Goal: Transaction & Acquisition: Purchase product/service

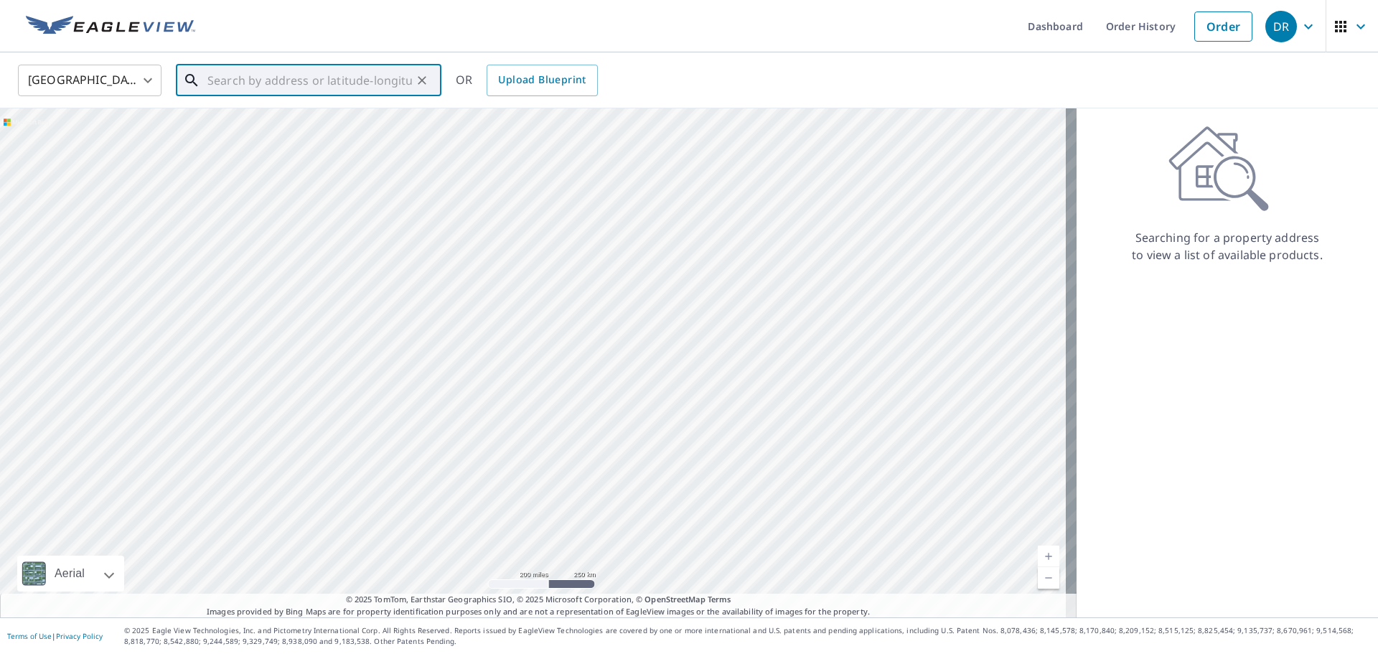
click at [230, 78] on input "text" at bounding box center [309, 80] width 205 height 40
click at [243, 127] on span "[STREET_ADDRESS]" at bounding box center [317, 121] width 225 height 17
type input "[STREET_ADDRESS][PERSON_NAME]"
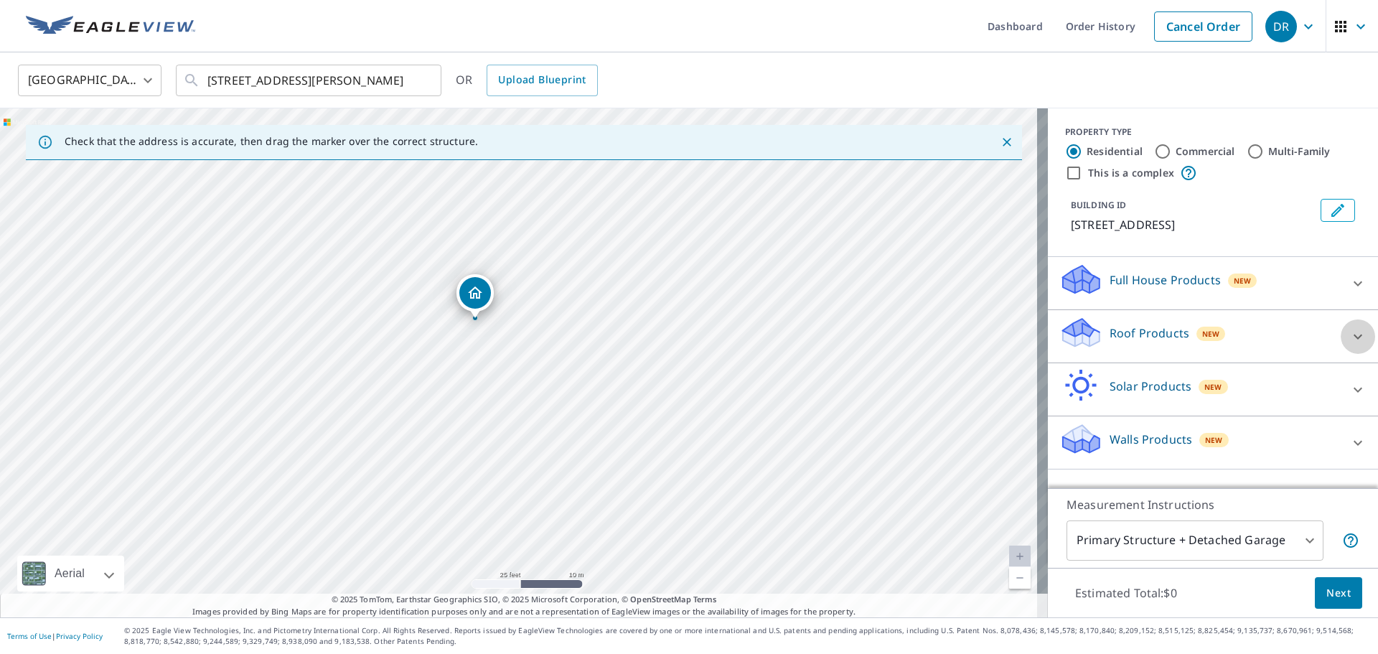
click at [1349, 345] on icon at bounding box center [1357, 336] width 17 height 17
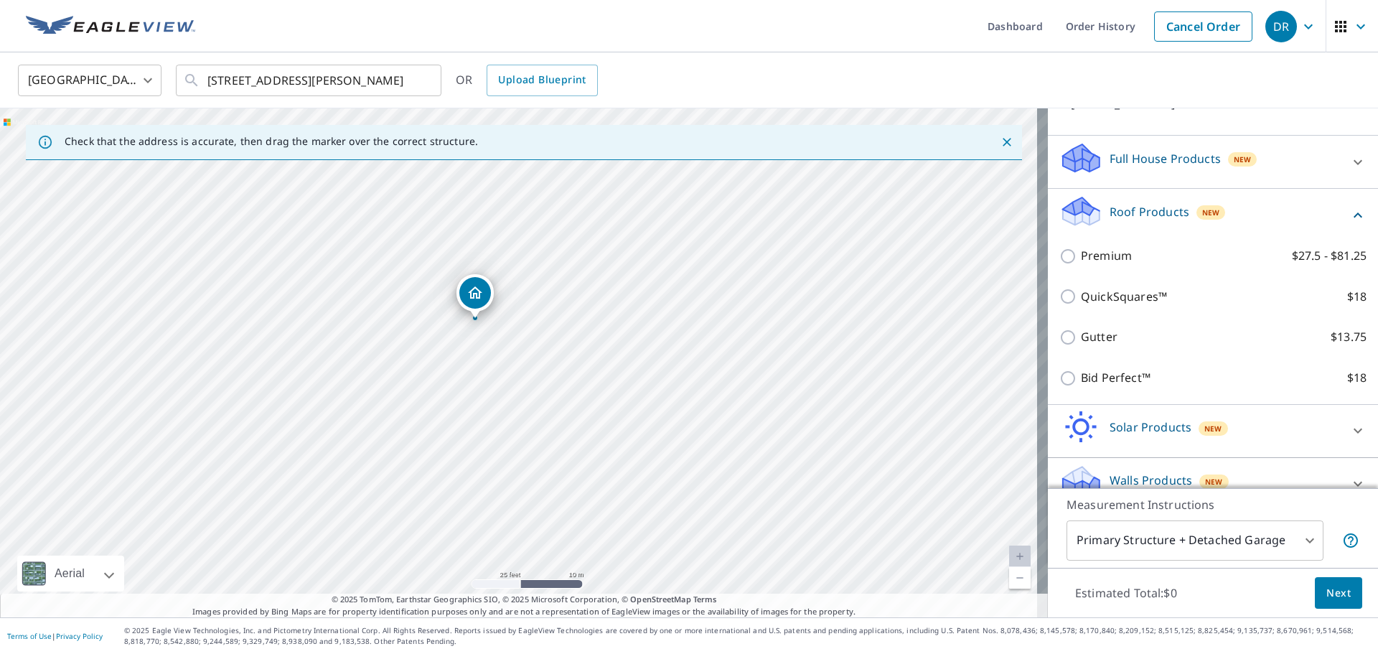
scroll to position [144, 0]
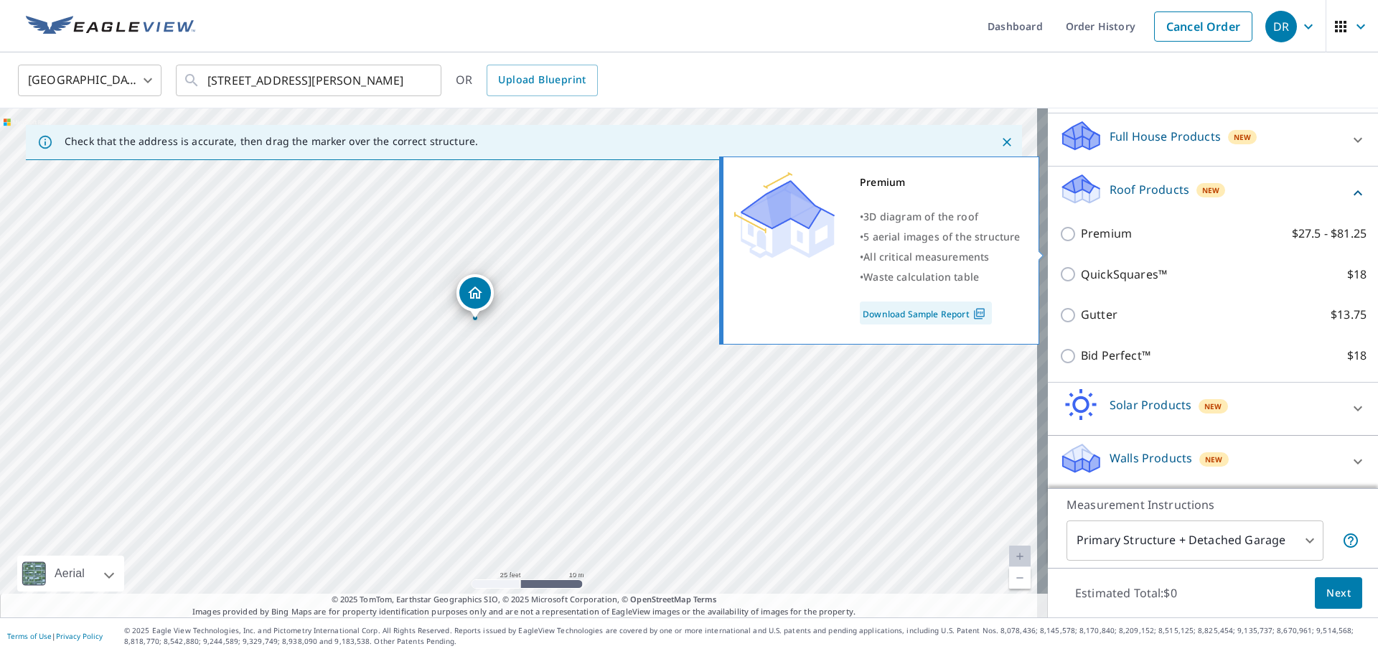
click at [1059, 243] on input "Premium $27.5 - $81.25" at bounding box center [1070, 233] width 22 height 17
checkbox input "true"
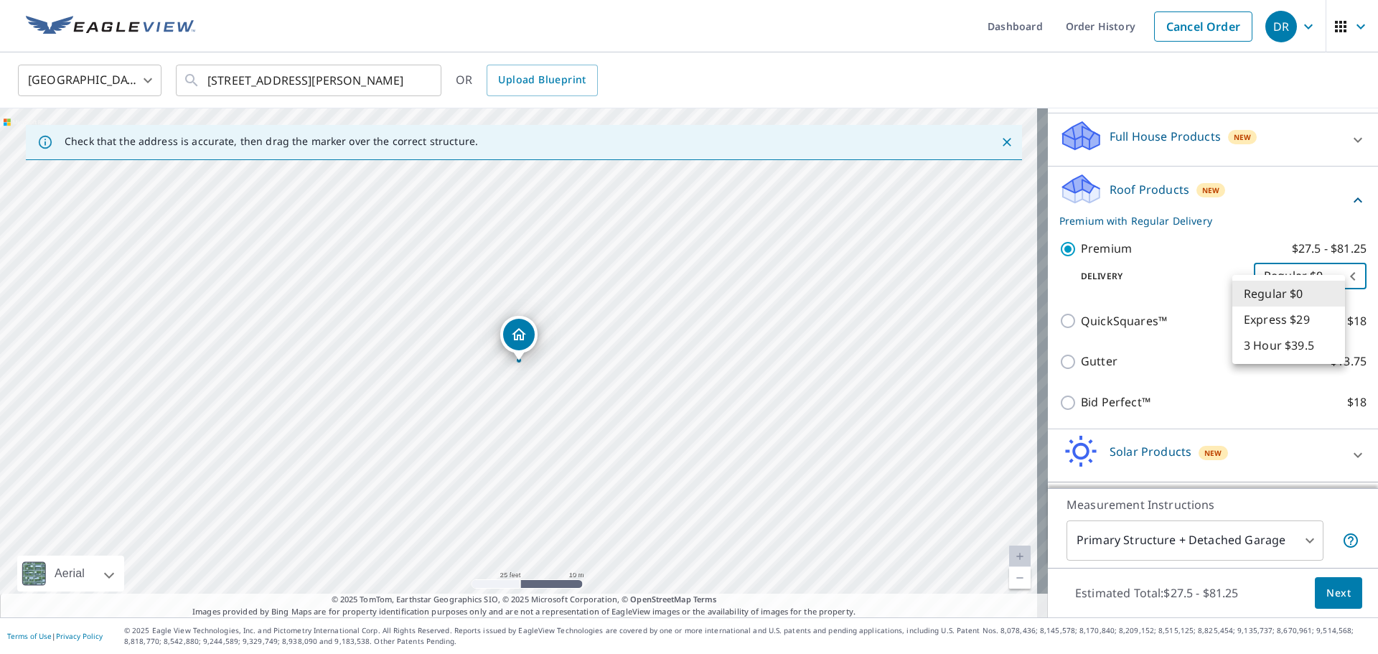
click at [1287, 294] on body "DR DR Dashboard Order History Cancel Order DR United States US ​ 9625 Cherryval…" at bounding box center [689, 327] width 1378 height 654
click at [1277, 320] on li "Express $29" at bounding box center [1288, 319] width 113 height 26
type input "4"
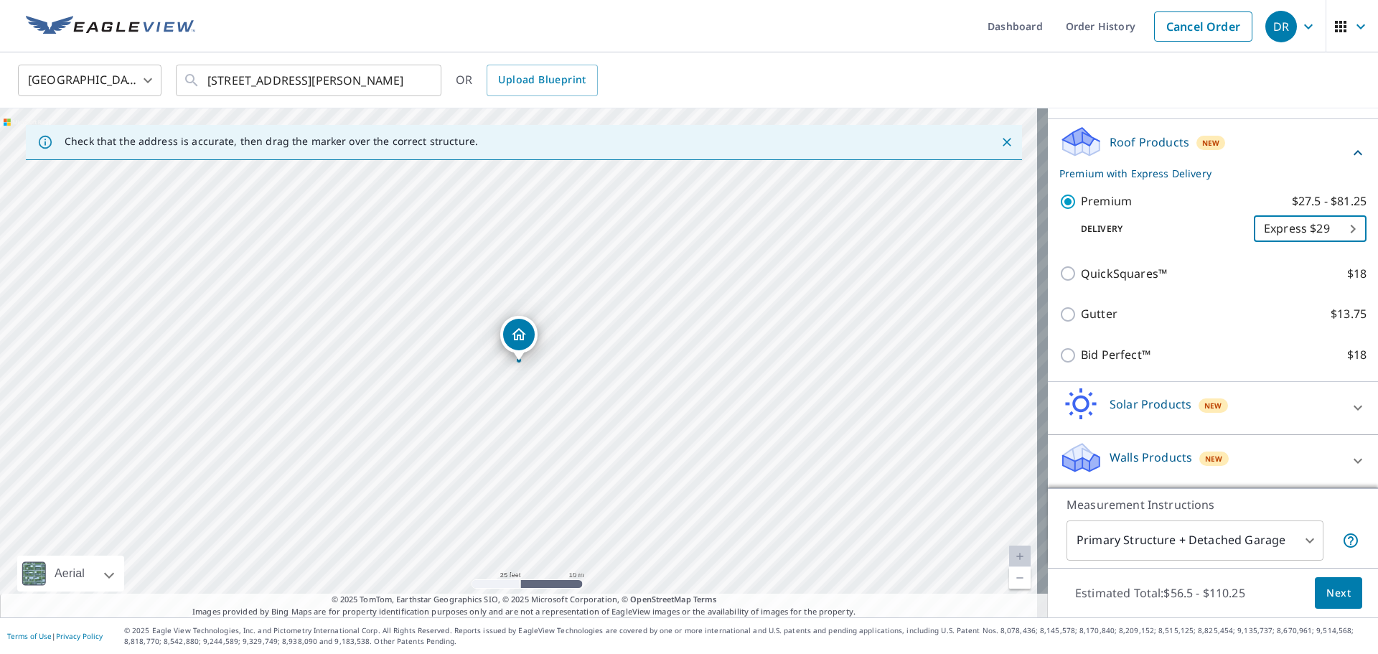
click at [1349, 455] on icon at bounding box center [1357, 460] width 17 height 17
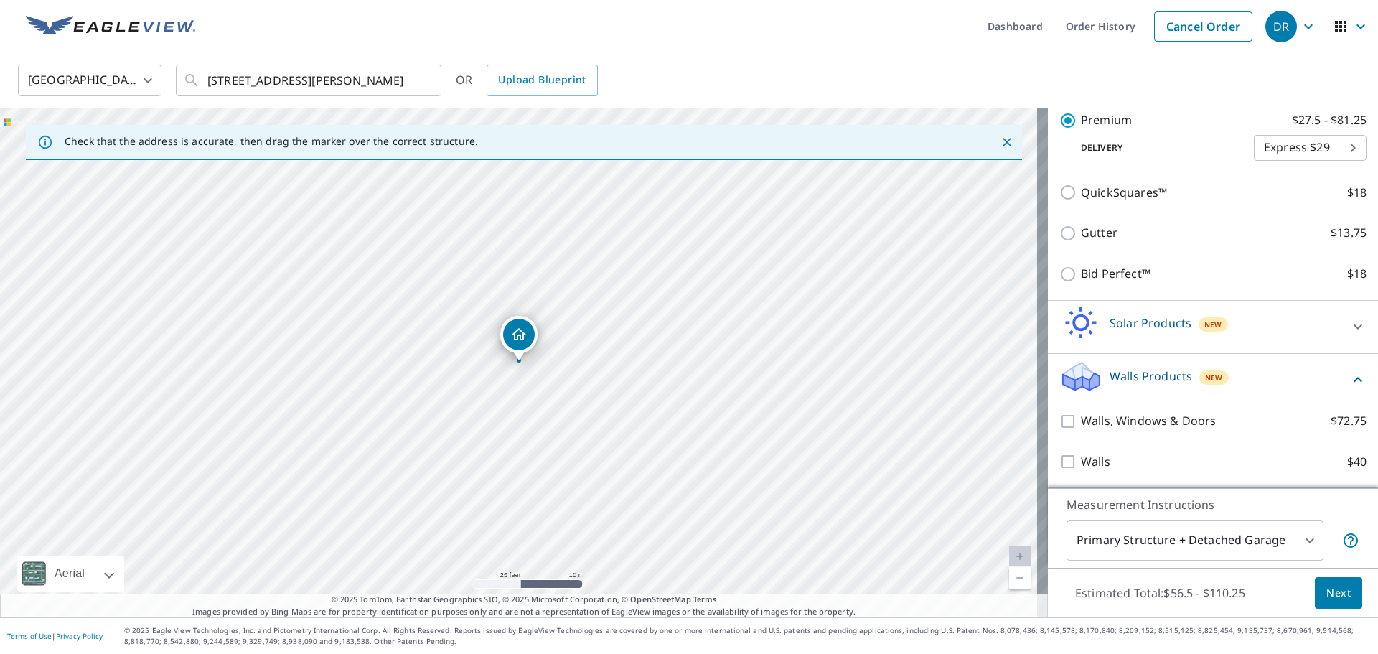
scroll to position [289, 0]
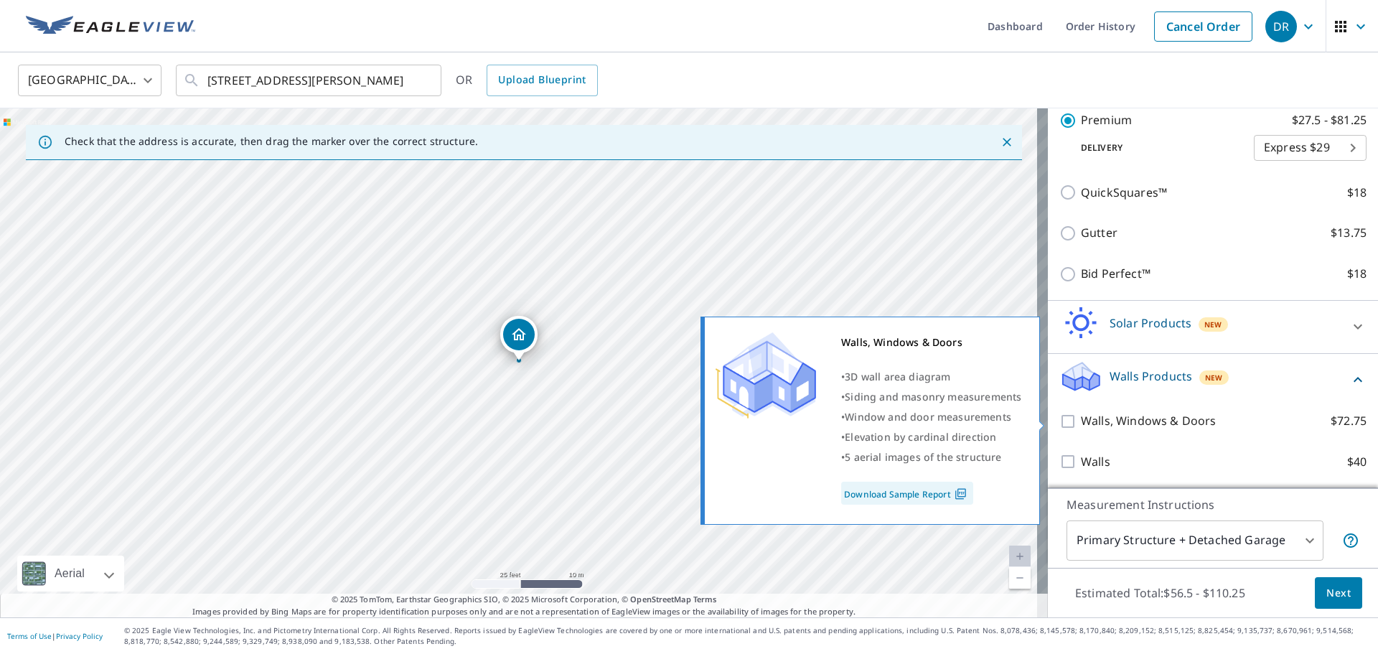
click at [1061, 423] on input "Walls, Windows & Doors $72.75" at bounding box center [1070, 421] width 22 height 17
checkbox input "true"
type input "8"
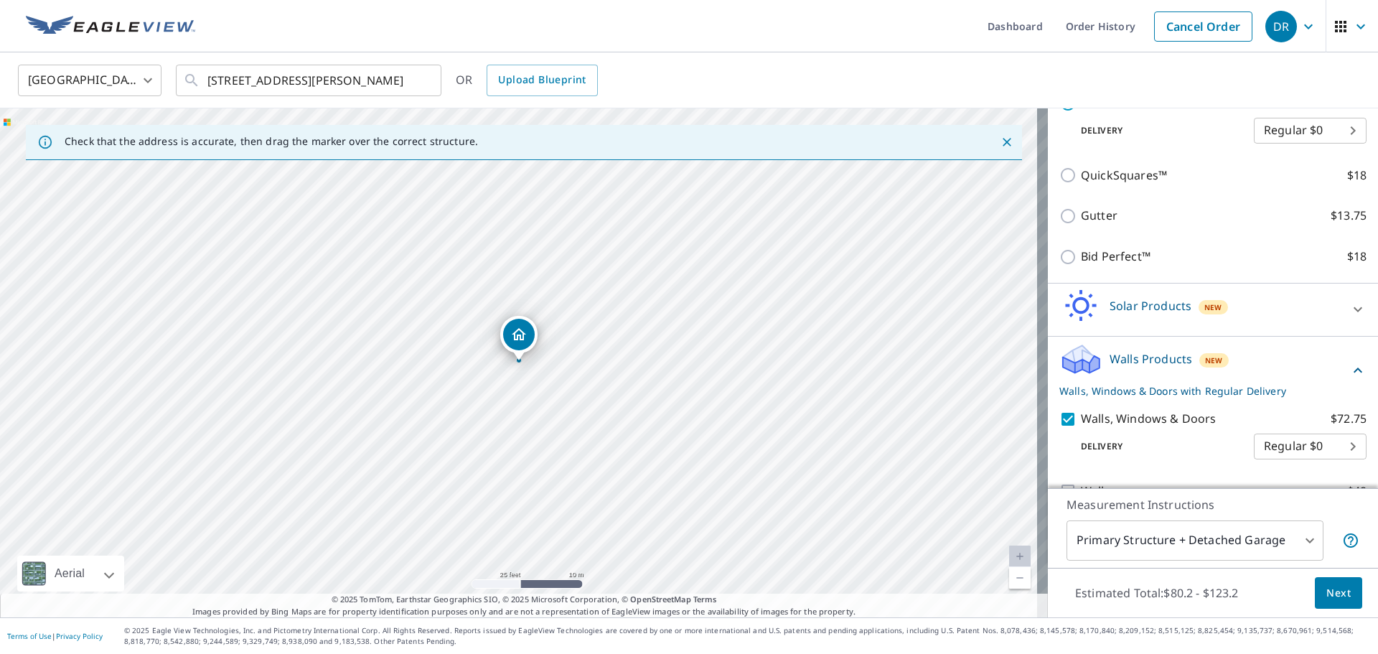
click at [1300, 460] on body "DR DR Dashboard Order History Cancel Order DR United States US ​ 9625 Cherryval…" at bounding box center [689, 327] width 1378 height 654
click at [1319, 467] on ul "Regular $0" at bounding box center [1288, 462] width 113 height 37
click at [1300, 413] on div at bounding box center [689, 327] width 1378 height 654
click at [1194, 453] on p "Delivery" at bounding box center [1156, 446] width 195 height 13
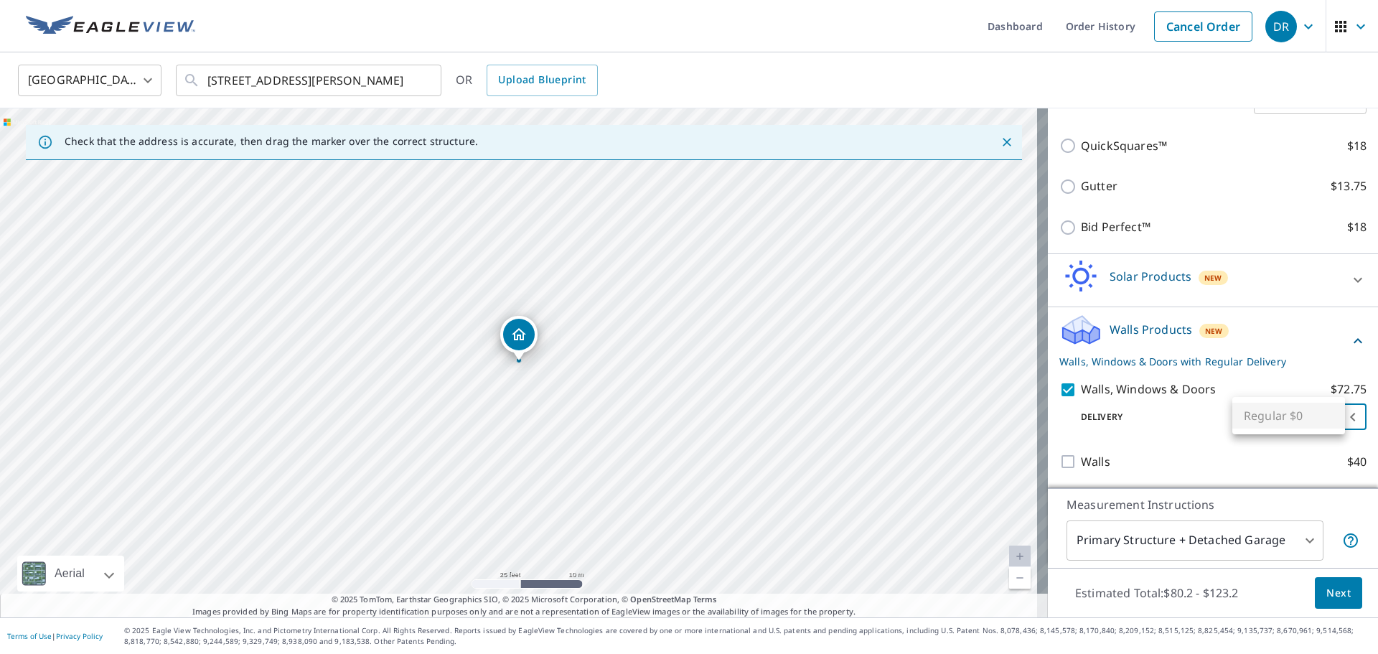
click at [1339, 416] on body "DR DR Dashboard Order History Cancel Order DR United States US ​ 9625 Cherryval…" at bounding box center [689, 327] width 1378 height 654
click at [1208, 421] on div at bounding box center [689, 327] width 1378 height 654
click at [1326, 589] on span "Next" at bounding box center [1338, 593] width 24 height 18
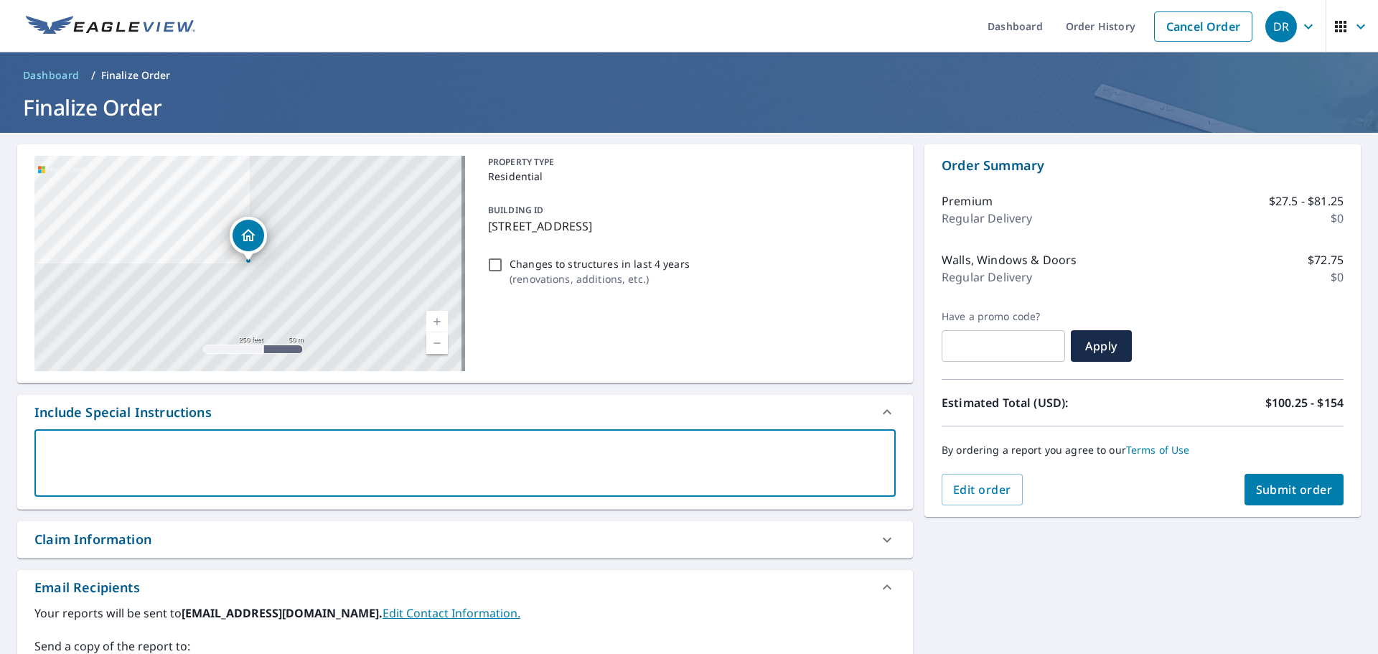
click at [189, 449] on textarea at bounding box center [464, 463] width 841 height 41
click at [1296, 488] on span "Submit order" at bounding box center [1294, 490] width 77 height 16
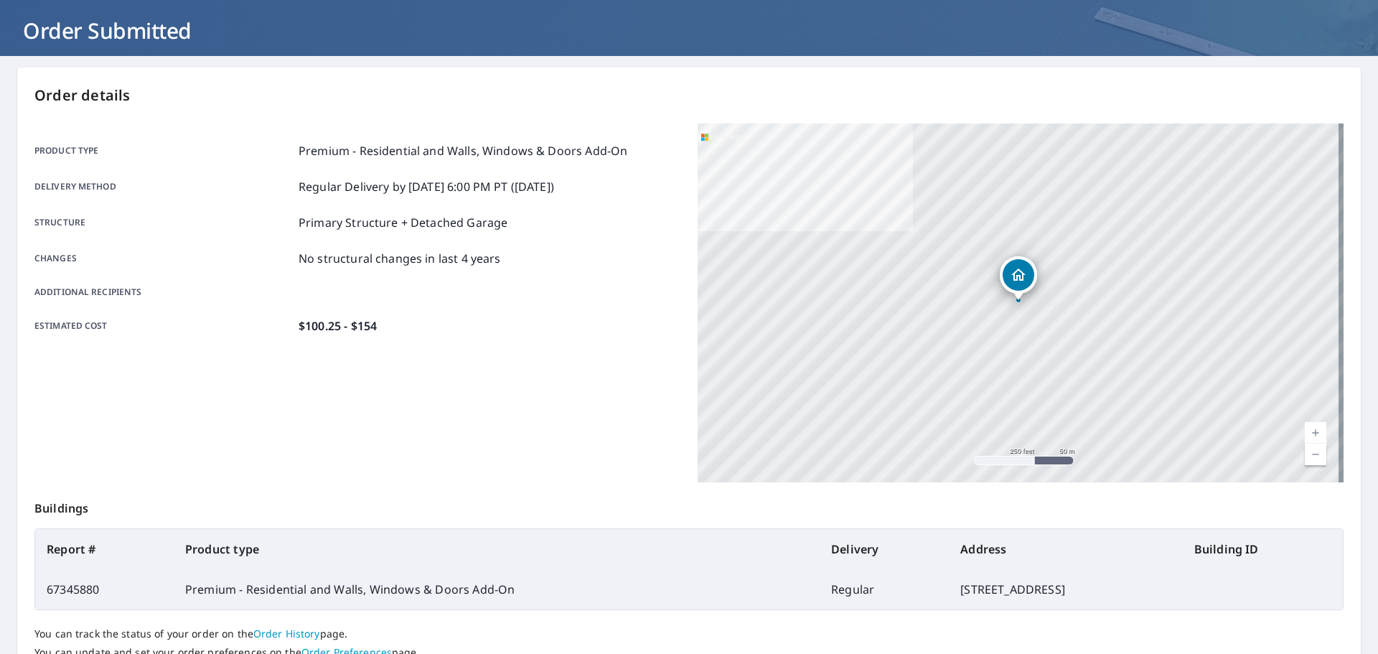
scroll to position [191, 0]
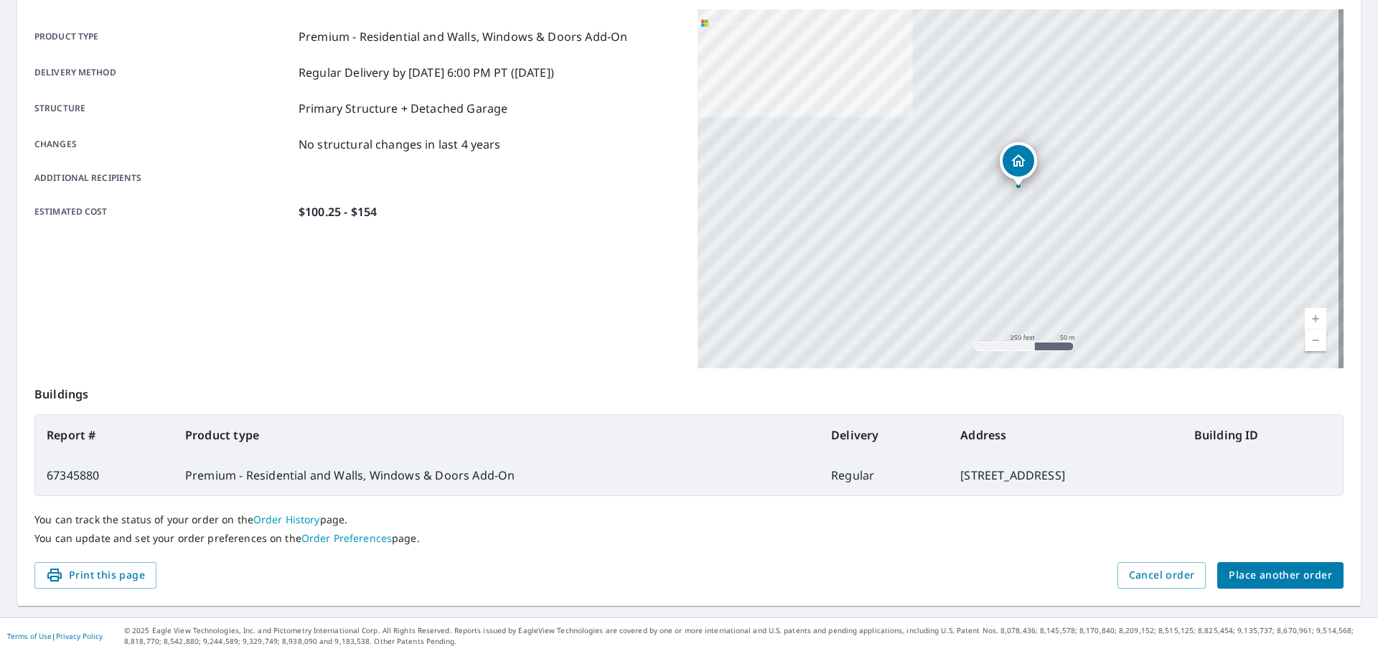
click at [98, 474] on td "67345880" at bounding box center [104, 475] width 139 height 40
drag, startPoint x: 98, startPoint y: 474, endPoint x: 14, endPoint y: 474, distance: 84.7
click at [14, 474] on main "Order details Product type Premium - Residential and Walls, Windows & Doors Add…" at bounding box center [689, 279] width 1378 height 675
click at [73, 481] on td "67345880" at bounding box center [104, 475] width 139 height 40
drag, startPoint x: 104, startPoint y: 479, endPoint x: 49, endPoint y: 473, distance: 55.6
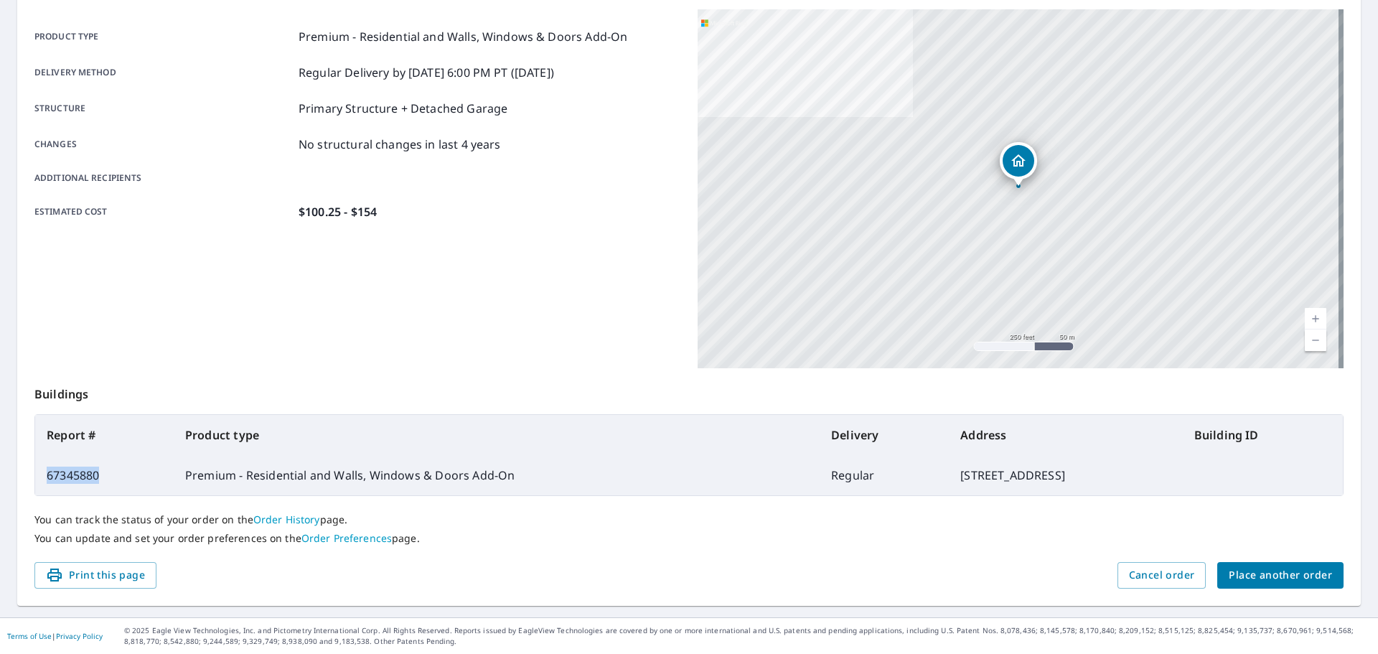
click at [38, 477] on td "67345880" at bounding box center [104, 475] width 139 height 40
copy td "67345880"
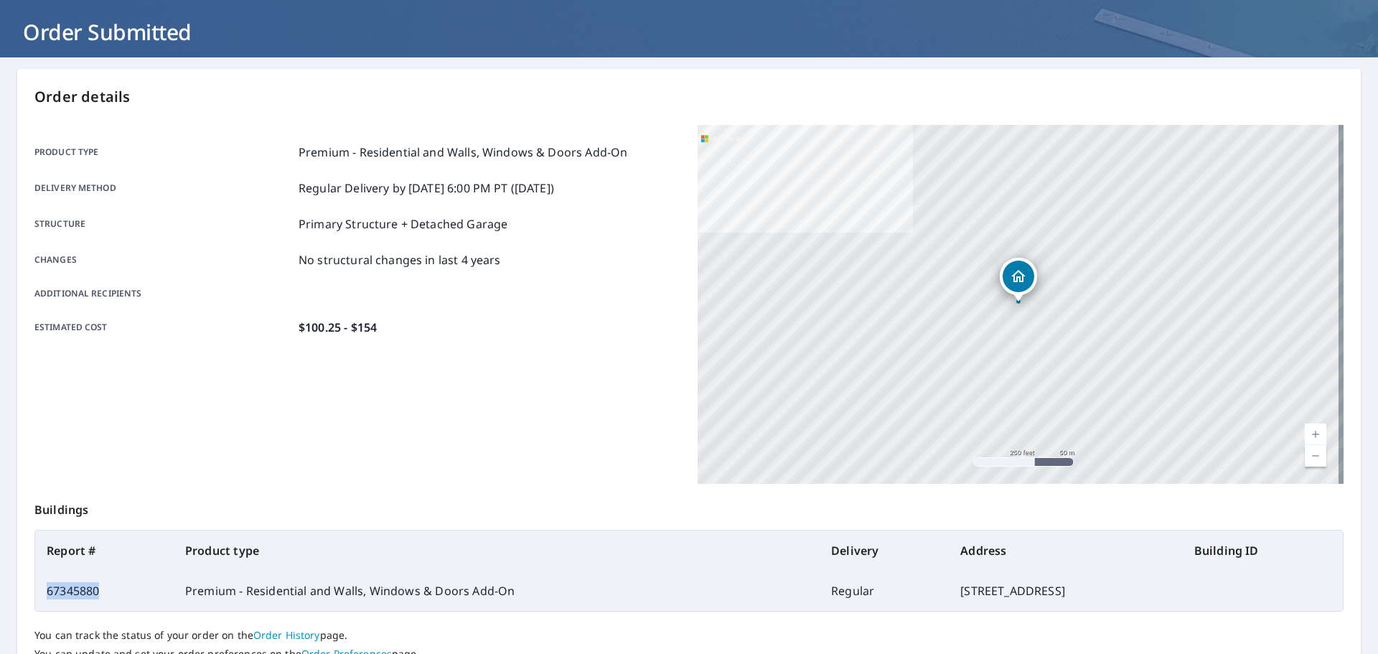
scroll to position [0, 0]
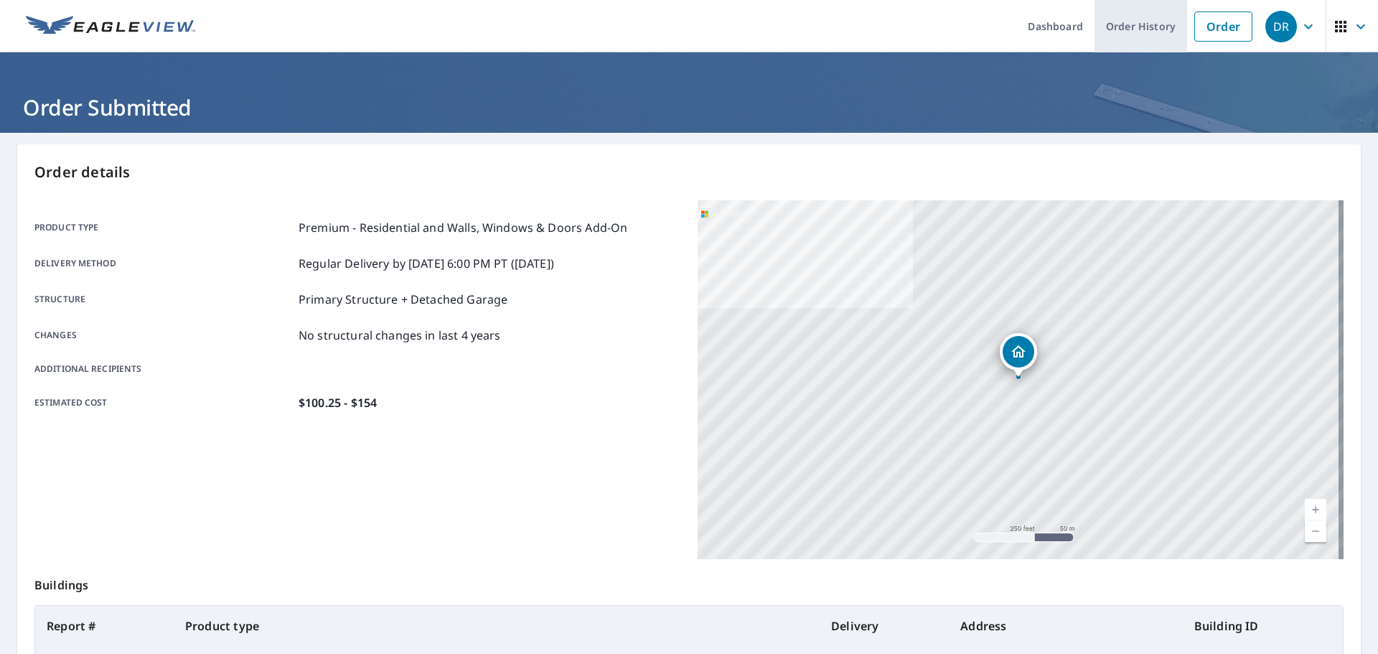
click at [1122, 20] on link "Order History" at bounding box center [1141, 26] width 93 height 52
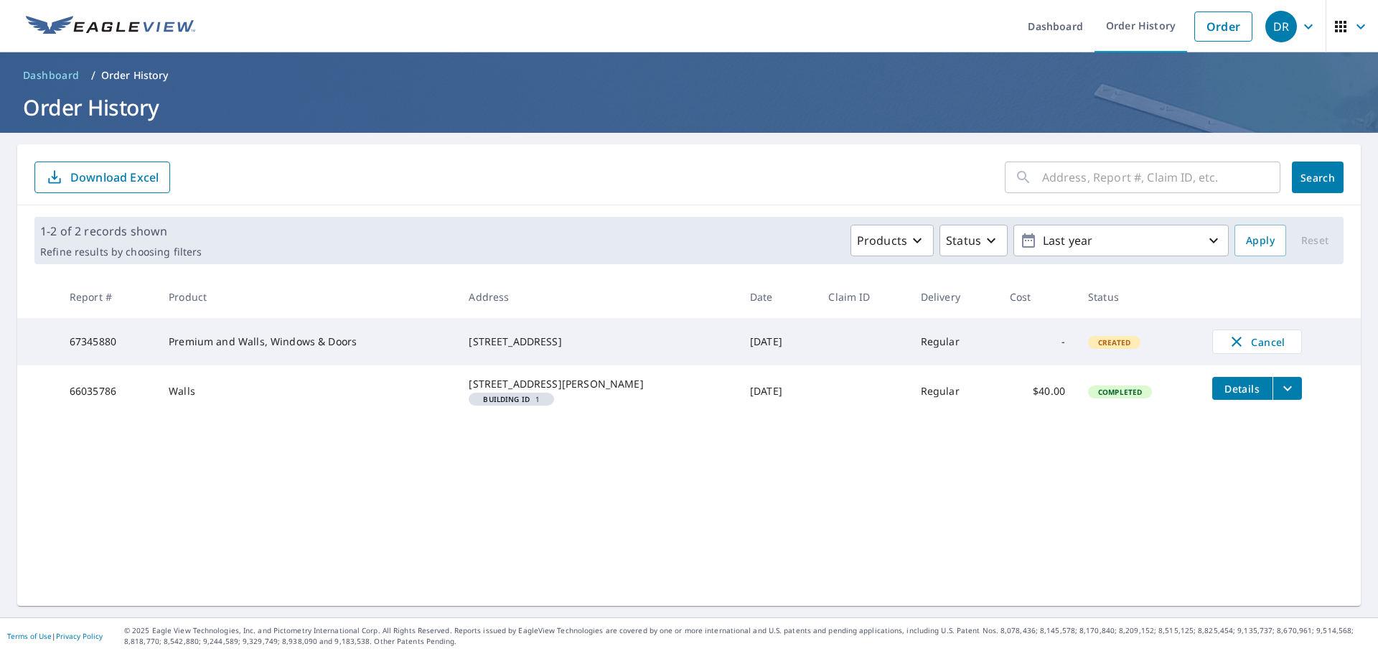
click at [509, 346] on div "9625 Cherryvale Dr Highlands Ranch, CO 80126" at bounding box center [598, 341] width 258 height 14
click at [1104, 347] on span "Created" at bounding box center [1115, 342] width 50 height 10
click at [746, 347] on td "Sep 09, 2025" at bounding box center [778, 341] width 78 height 47
click at [930, 294] on th "Delivery" at bounding box center [953, 297] width 89 height 42
click at [1059, 29] on link "Dashboard" at bounding box center [1055, 26] width 78 height 52
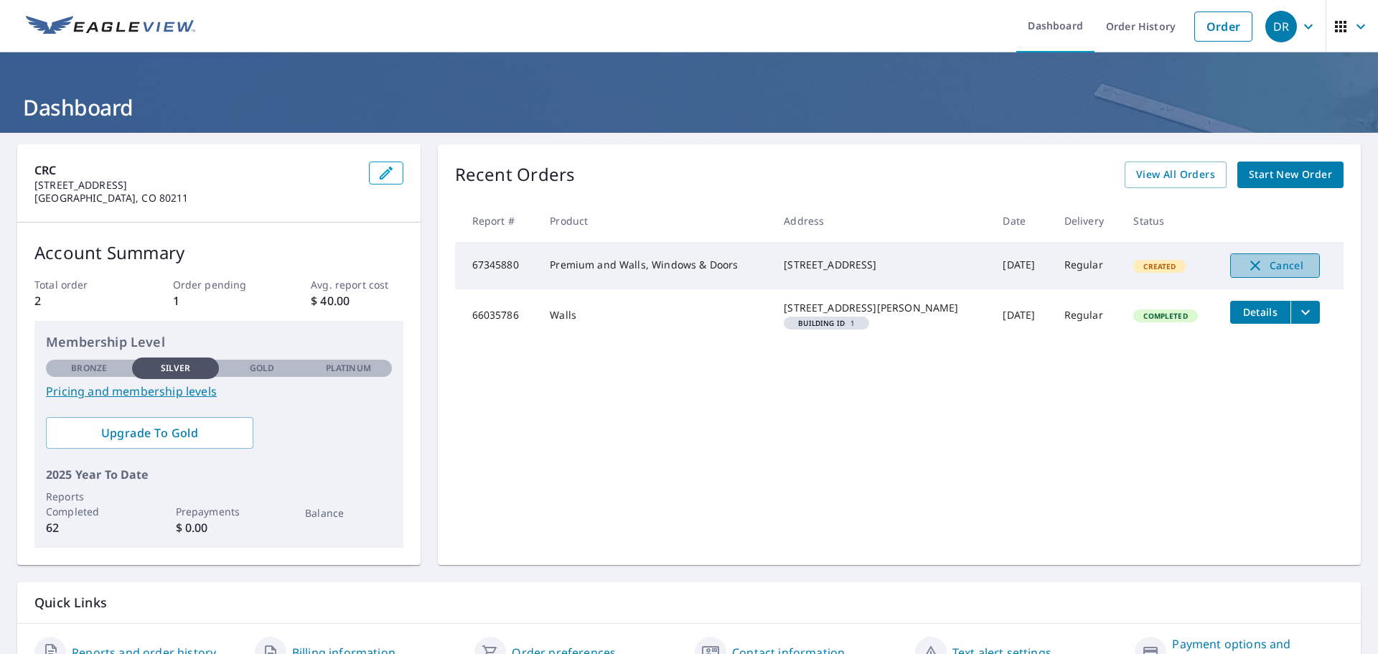
click at [1262, 263] on span "Cancel" at bounding box center [1275, 265] width 60 height 17
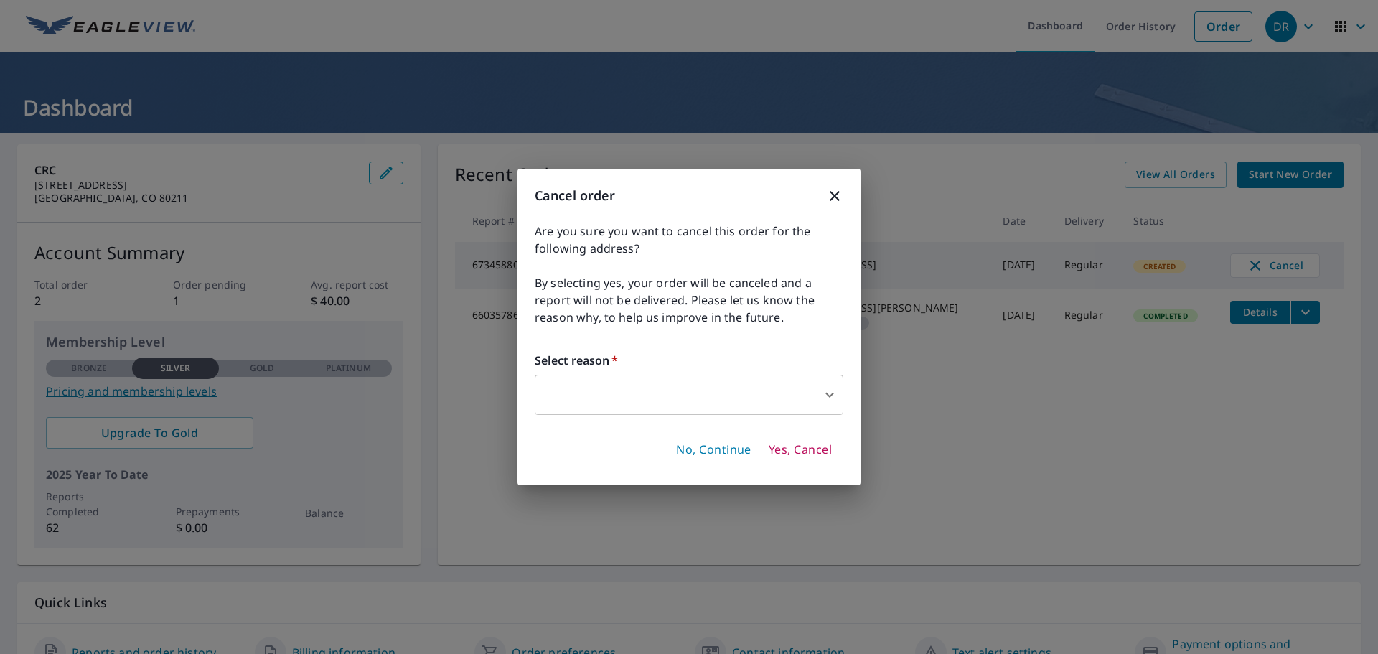
click at [856, 393] on div "Cancel order Are you sure you want to cancel this order for the following addre…" at bounding box center [688, 327] width 343 height 317
click at [830, 394] on body "DR DR Dashboard Order History Order DR Dashboard CRC 990 W 43rd Ave Denver, CO …" at bounding box center [689, 327] width 1378 height 654
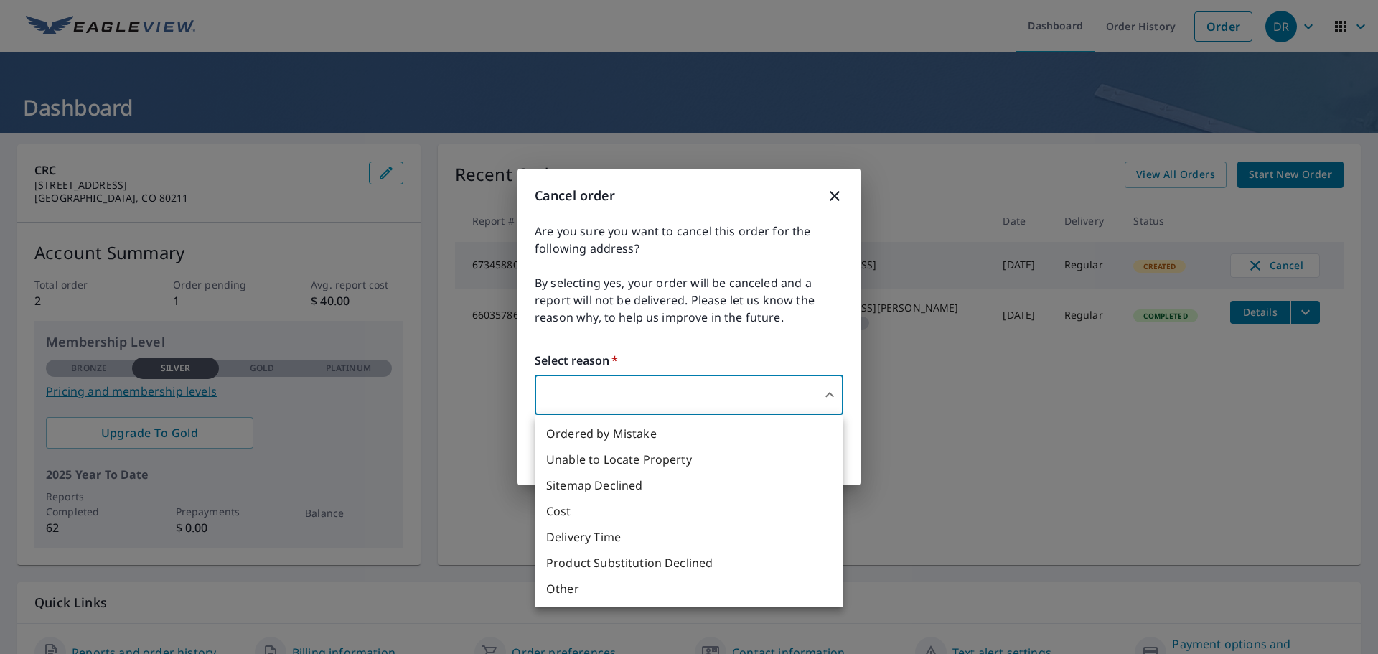
click at [609, 541] on li "Delivery Time" at bounding box center [689, 537] width 309 height 26
type input "34"
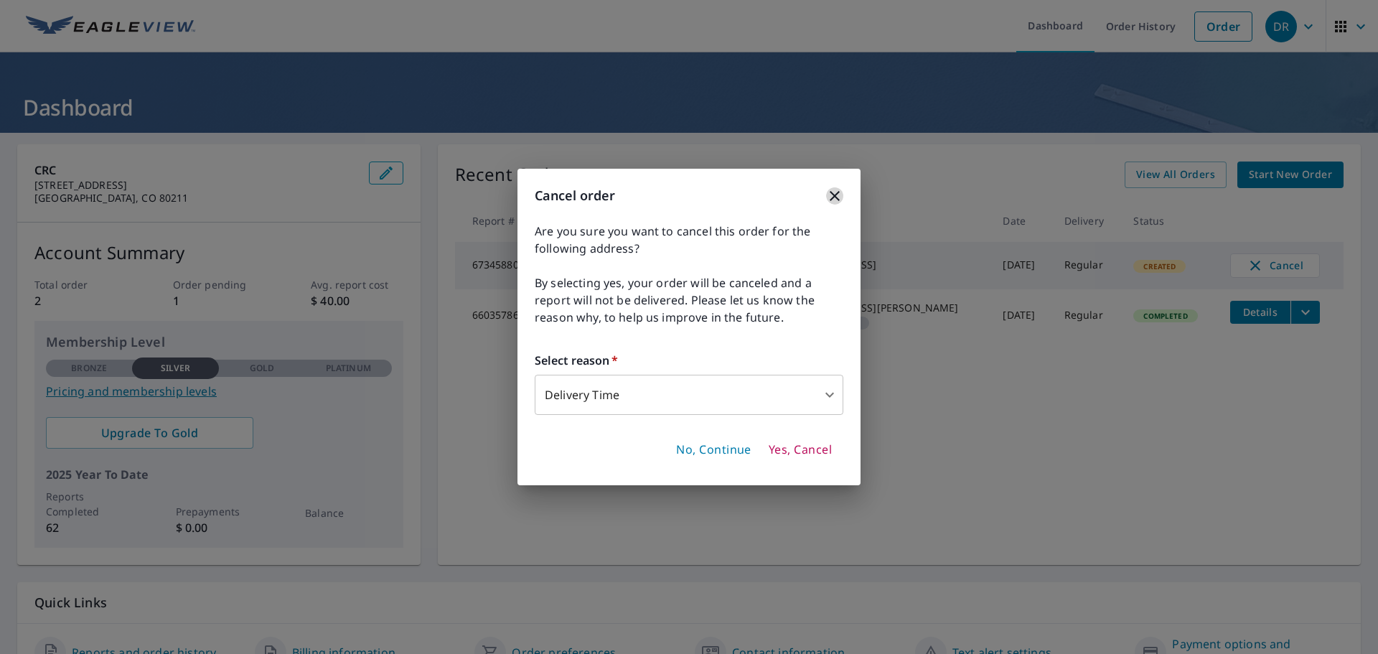
click at [837, 196] on icon "button" at bounding box center [834, 195] width 17 height 17
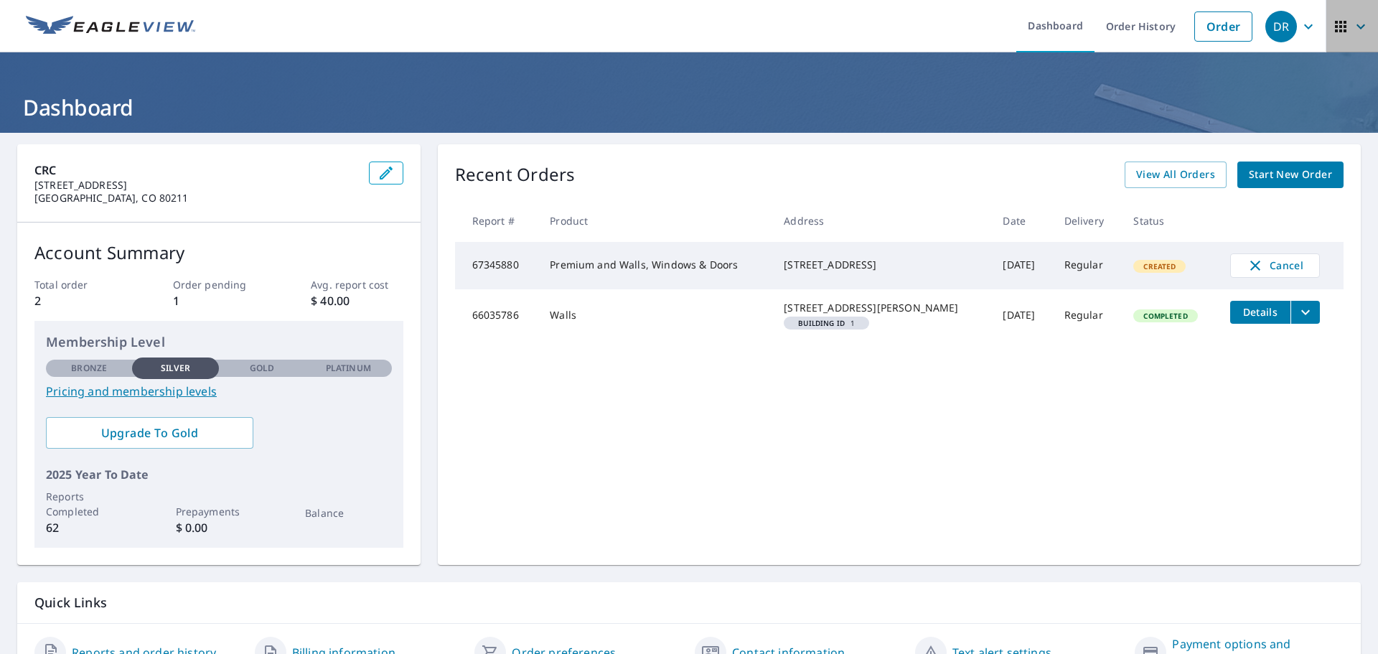
click at [1354, 25] on icon "button" at bounding box center [1360, 26] width 17 height 17
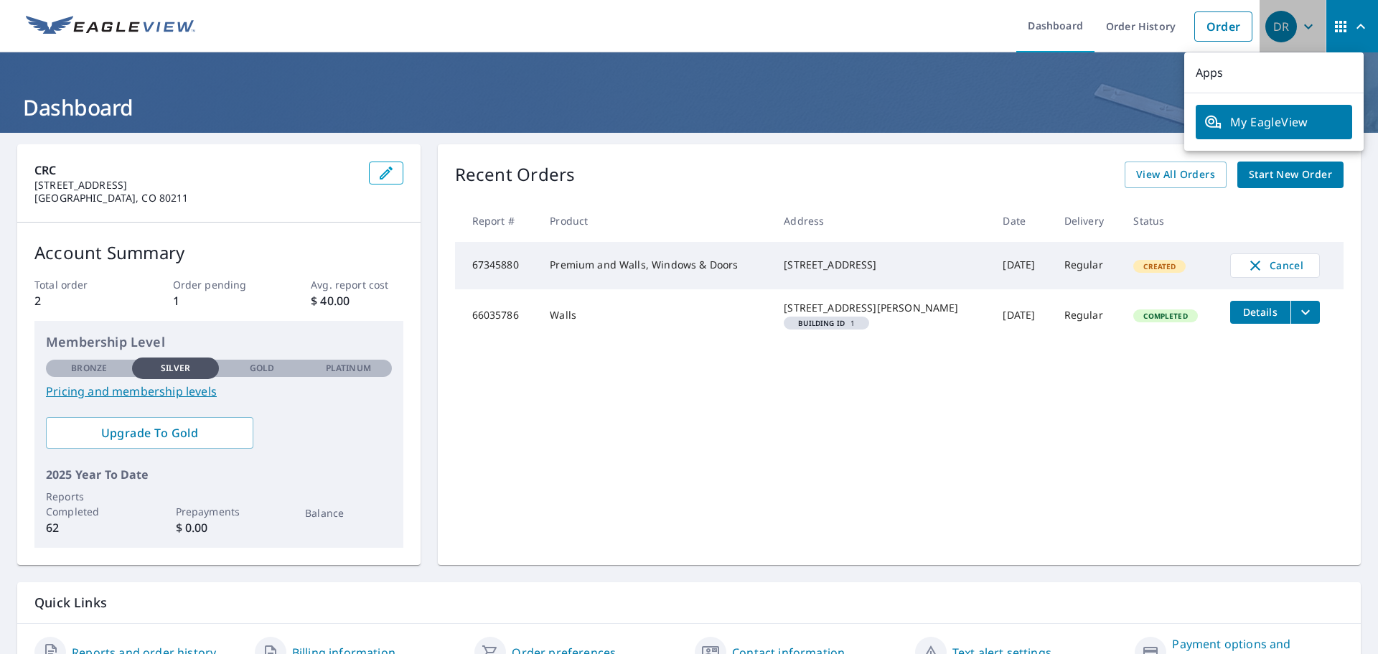
click at [1300, 28] on icon "button" at bounding box center [1308, 26] width 17 height 17
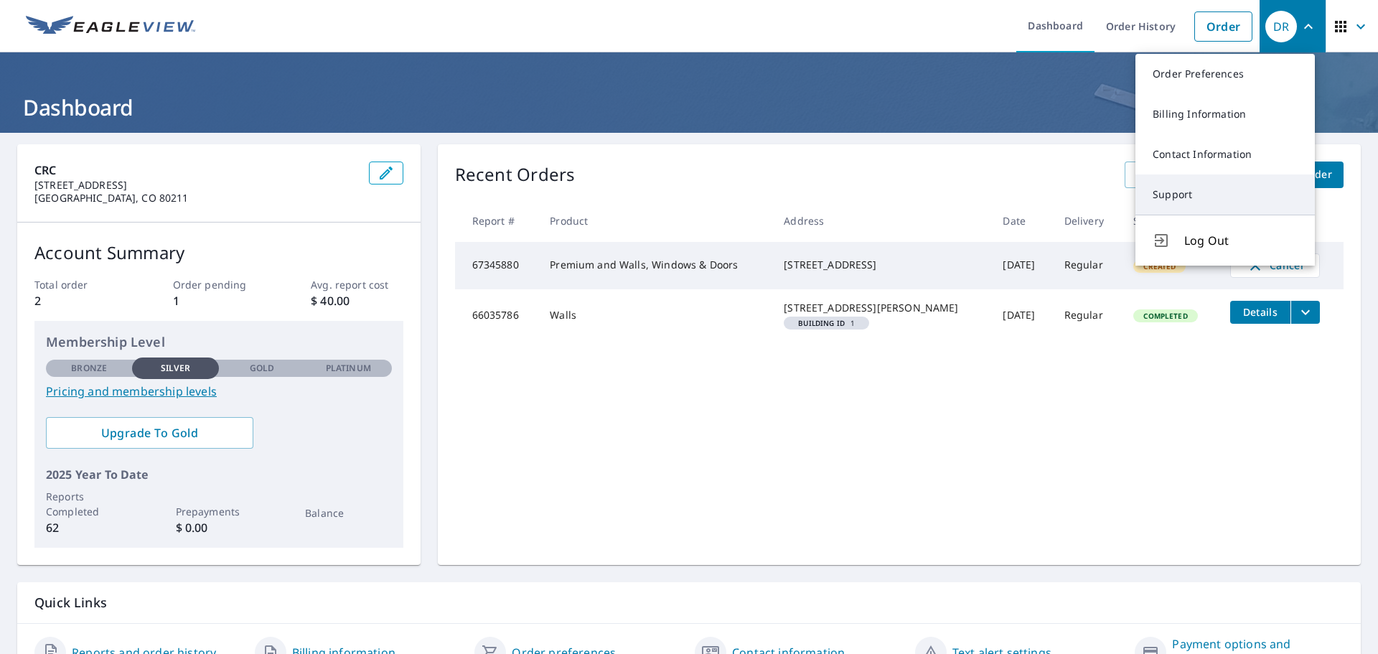
click at [1192, 187] on link "Support" at bounding box center [1224, 194] width 179 height 40
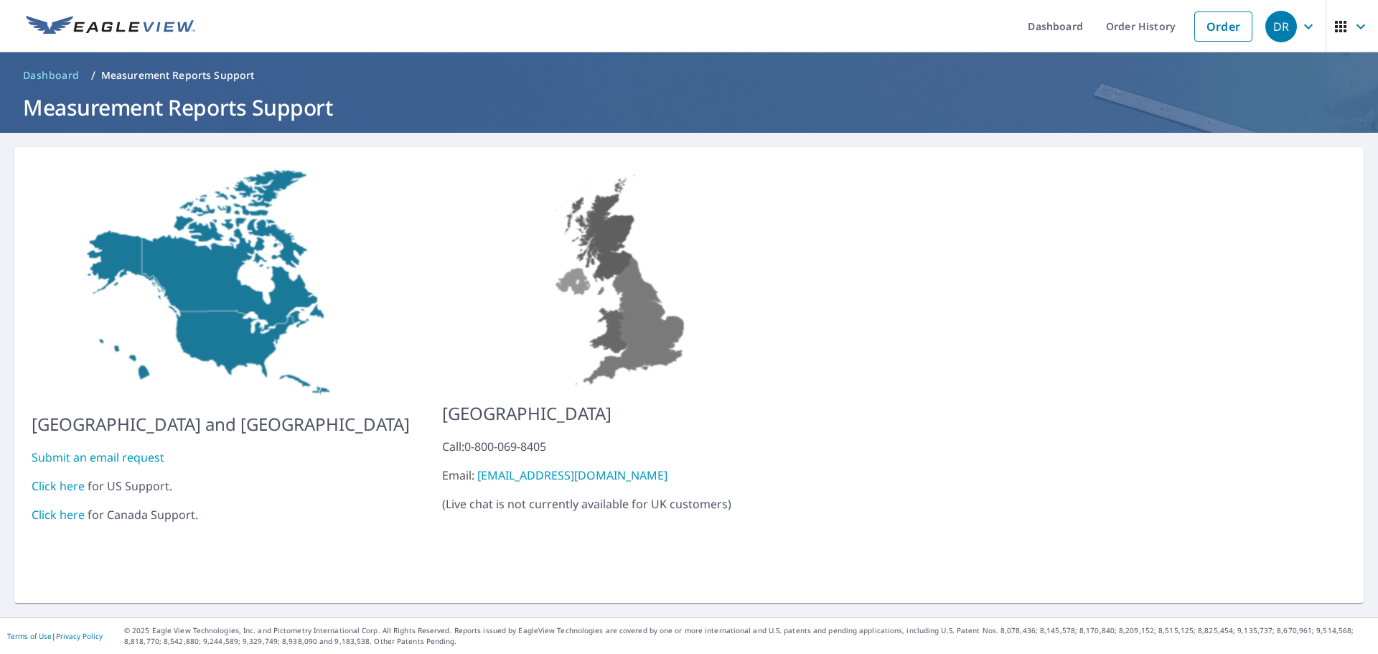
click at [59, 478] on link "Click here" at bounding box center [58, 486] width 53 height 16
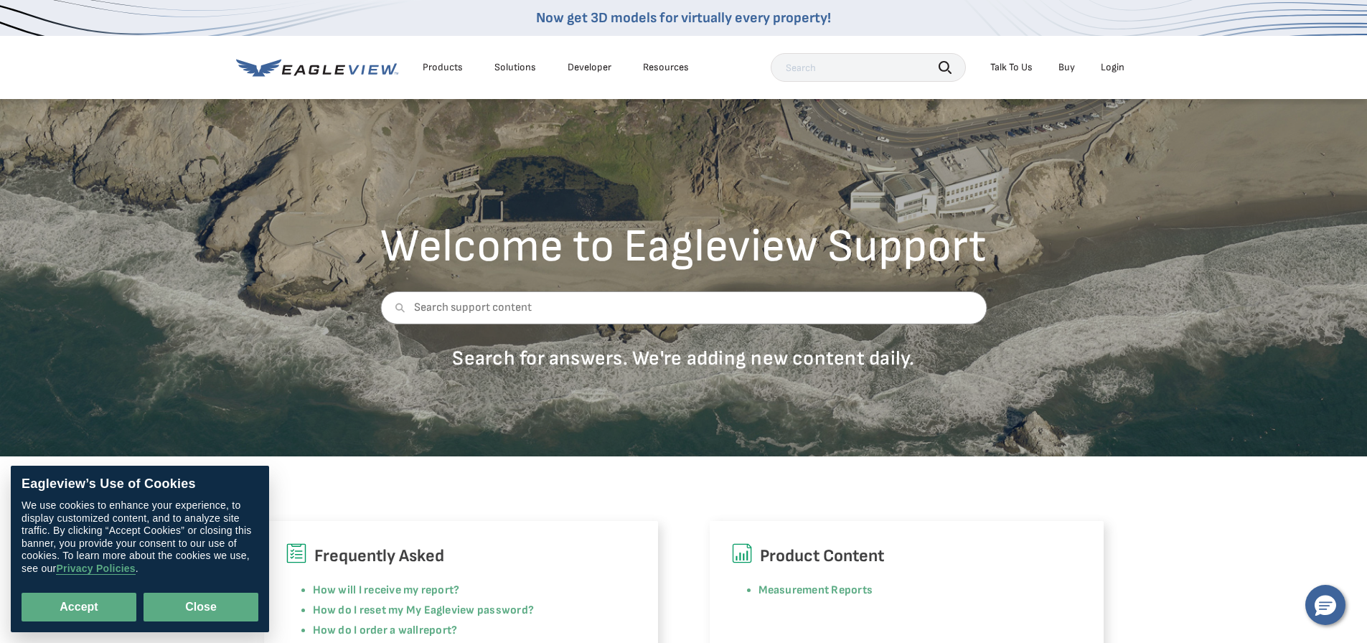
click at [228, 609] on button "Close" at bounding box center [201, 607] width 115 height 29
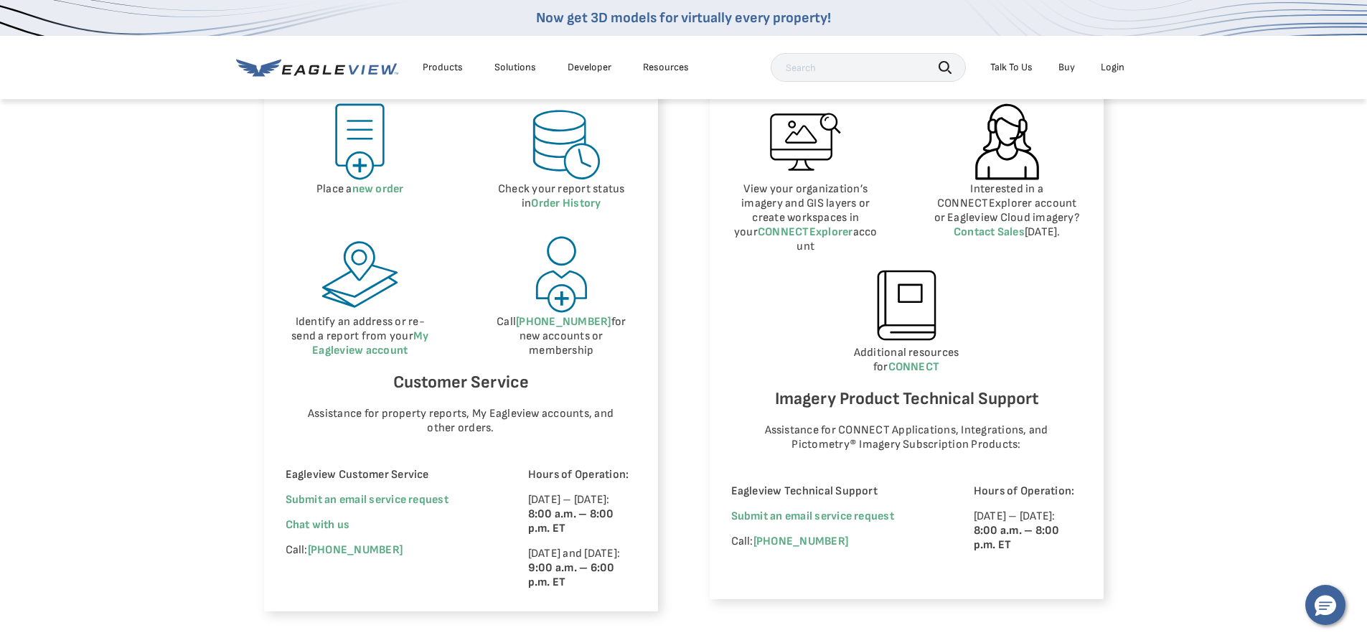
scroll to position [790, 0]
